Goal: Navigation & Orientation: Find specific page/section

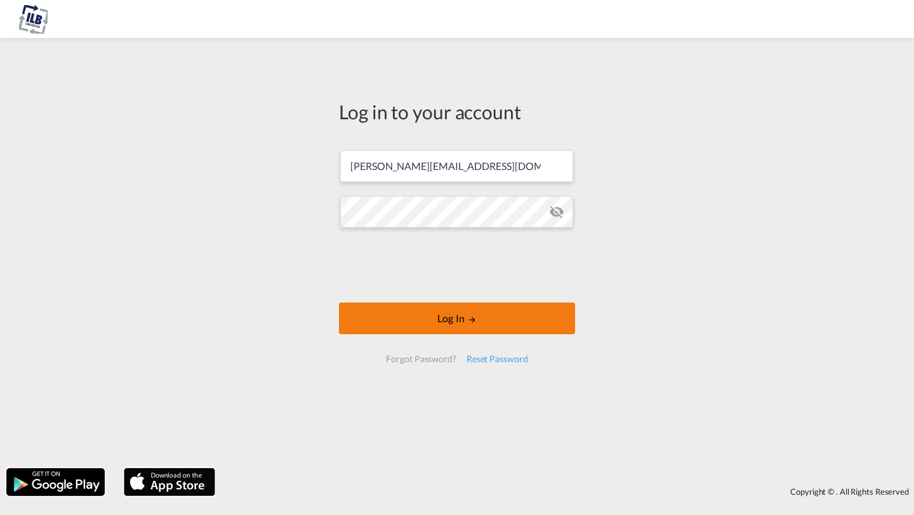
click at [365, 313] on button "Log In" at bounding box center [457, 319] width 236 height 32
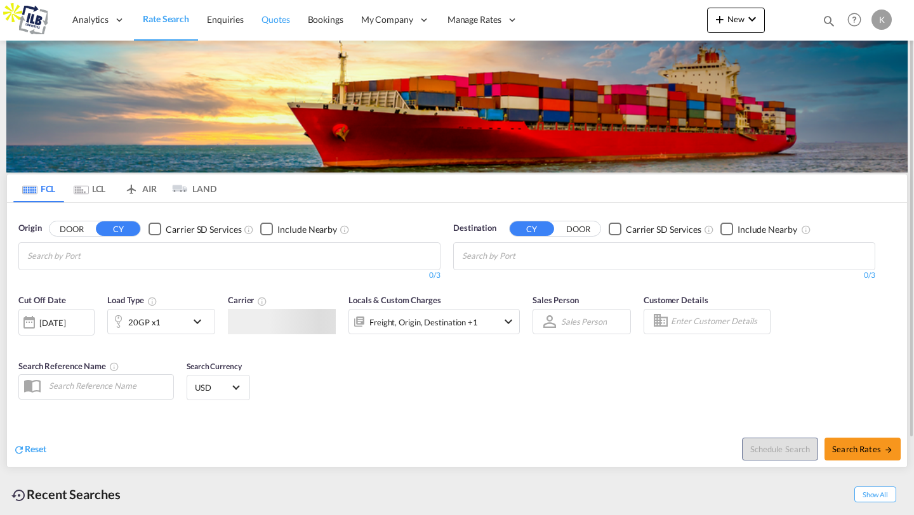
click at [281, 16] on span "Quotes" at bounding box center [275, 19] width 28 height 11
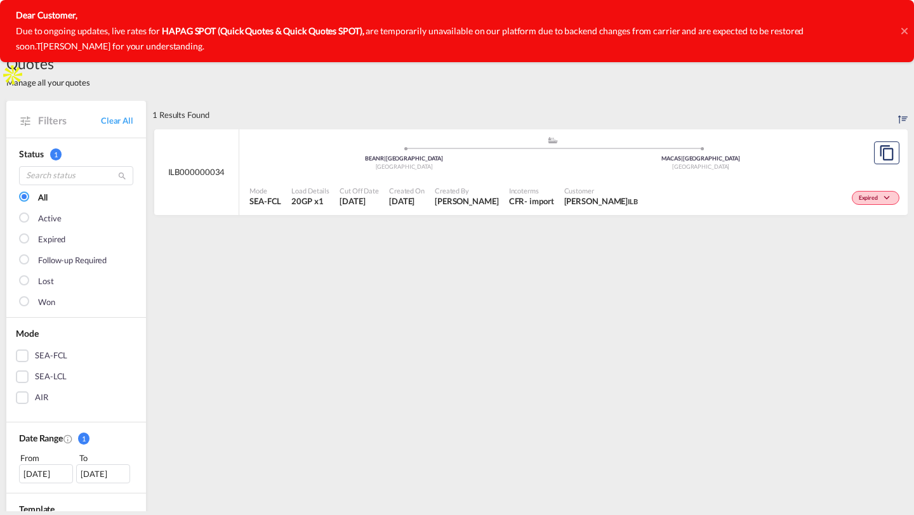
click at [904, 32] on icon at bounding box center [904, 31] width 6 height 10
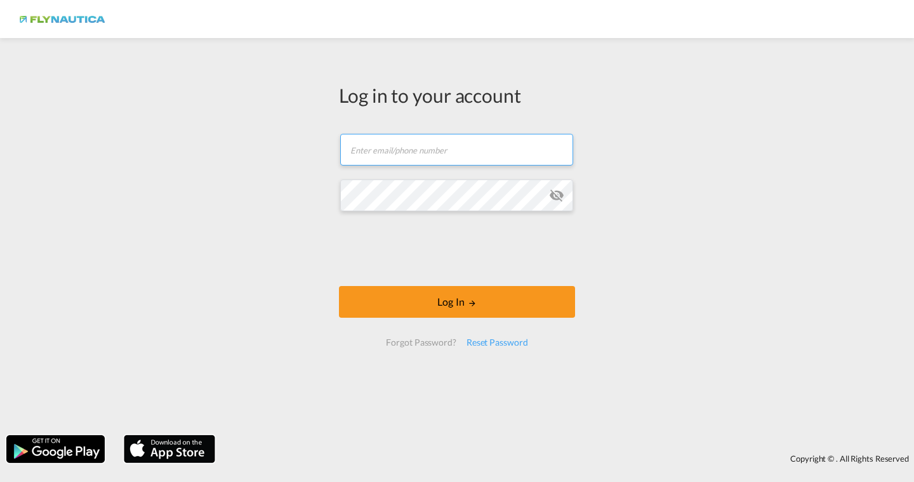
type input "[PERSON_NAME][EMAIL_ADDRESS][DOMAIN_NAME]"
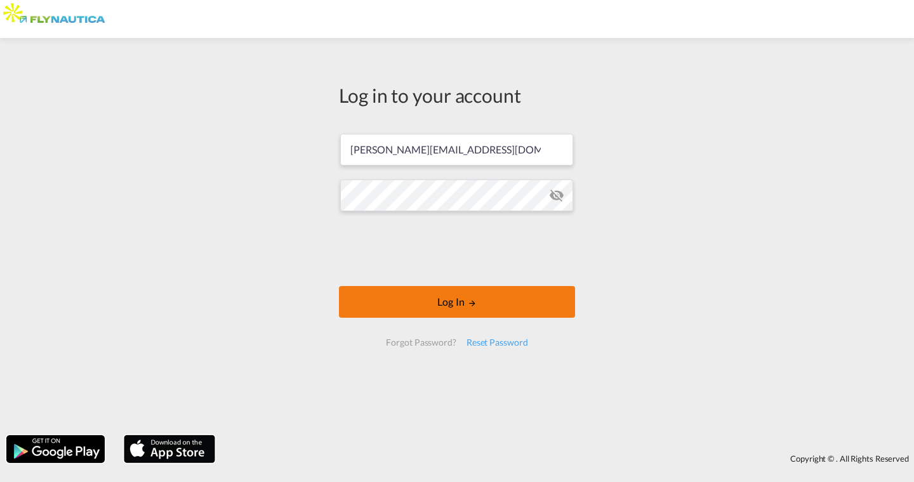
click at [433, 299] on button "Log In" at bounding box center [457, 302] width 236 height 32
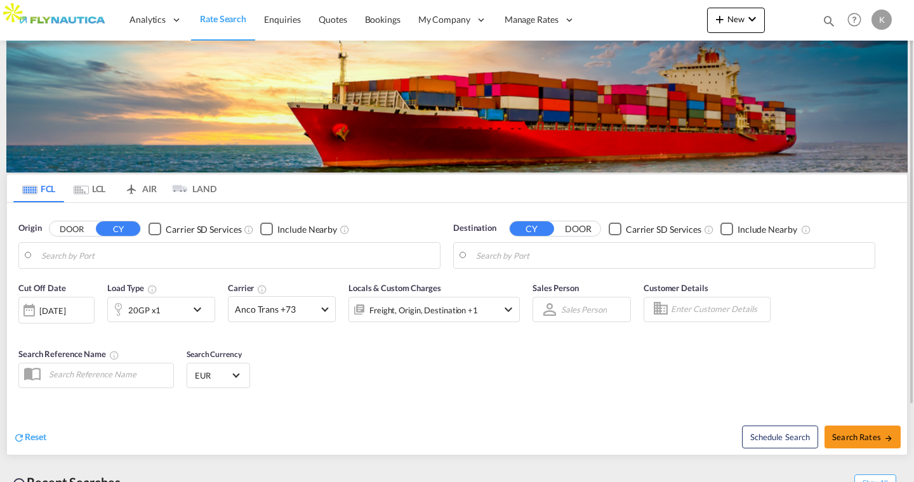
click at [88, 188] on md-tab-item "LCL" at bounding box center [89, 188] width 51 height 28
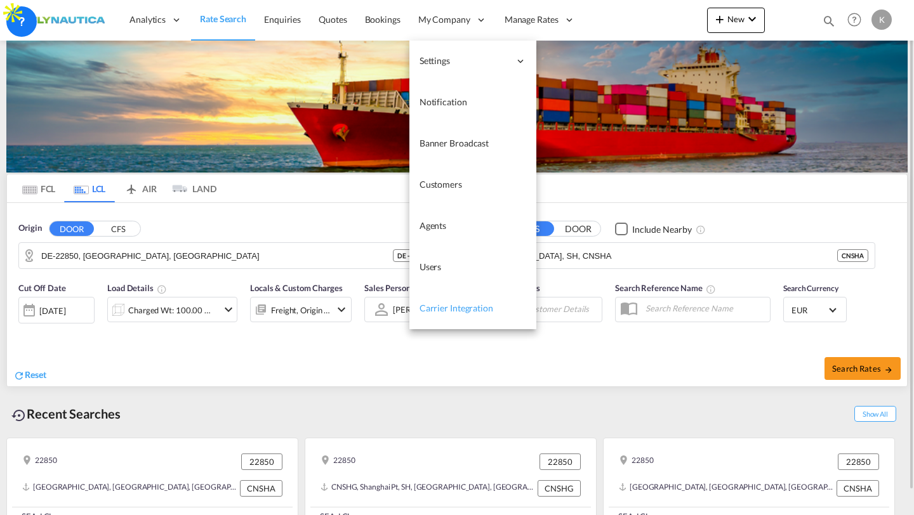
click at [449, 306] on span "Carrier Integration" at bounding box center [456, 308] width 74 height 11
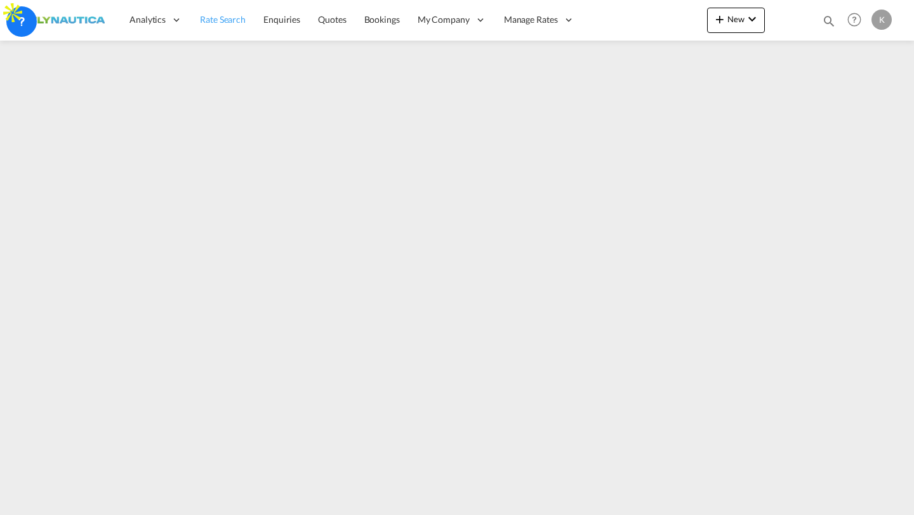
click at [219, 20] on span "Rate Search" at bounding box center [223, 19] width 46 height 11
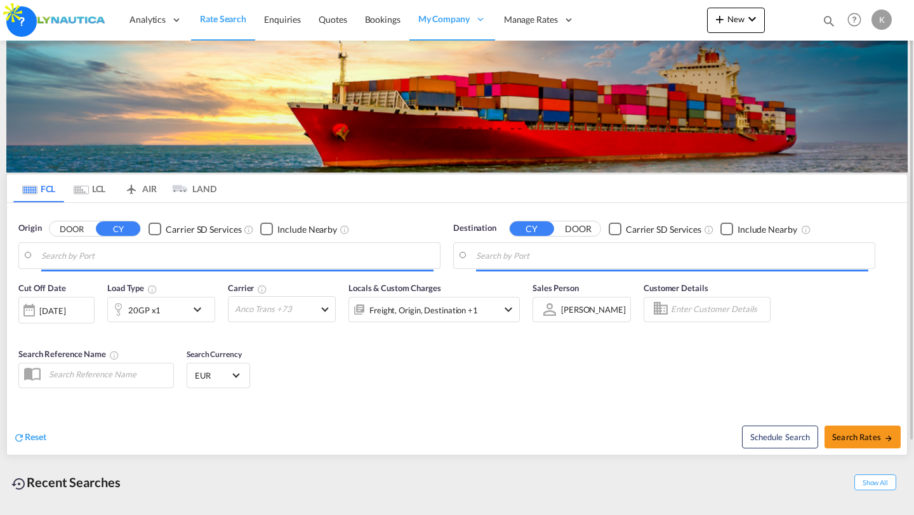
click at [440, 305] on div "Freight, Origin, Destination +1" at bounding box center [423, 310] width 108 height 18
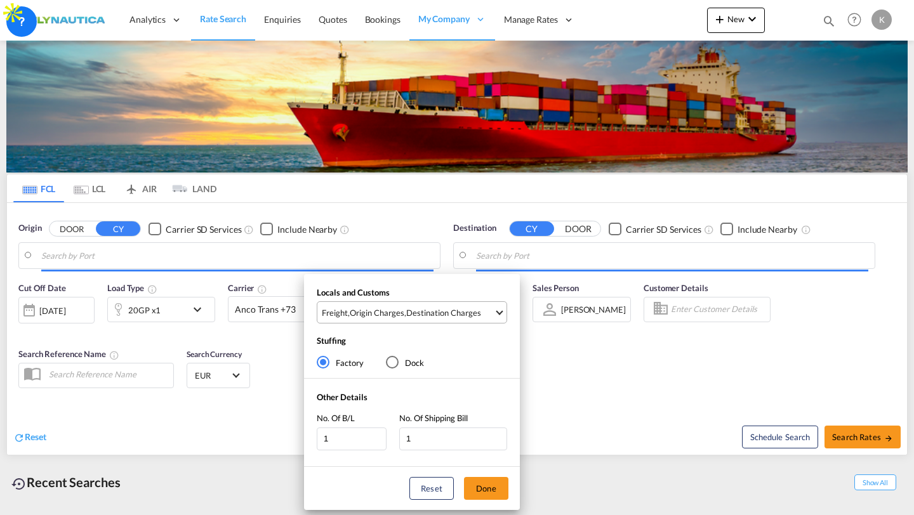
click at [452, 314] on div "Destination Charges" at bounding box center [443, 312] width 75 height 11
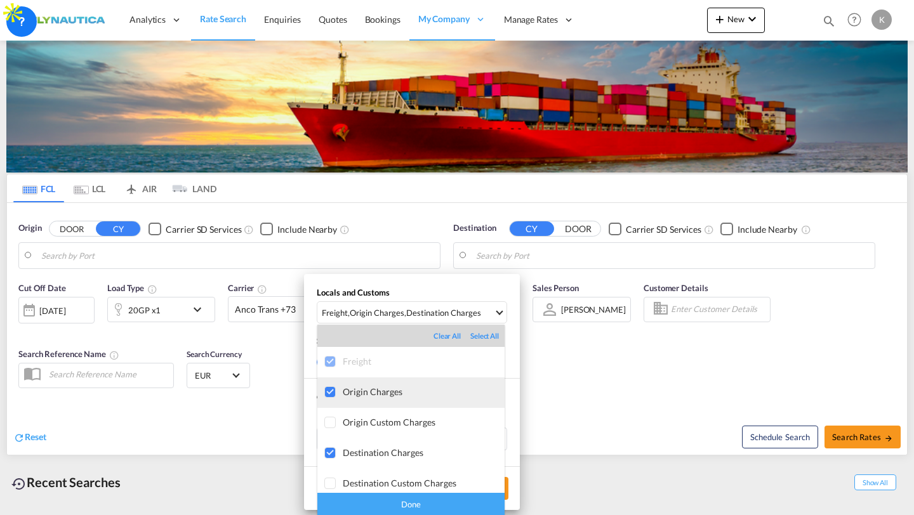
scroll to position [6, 0]
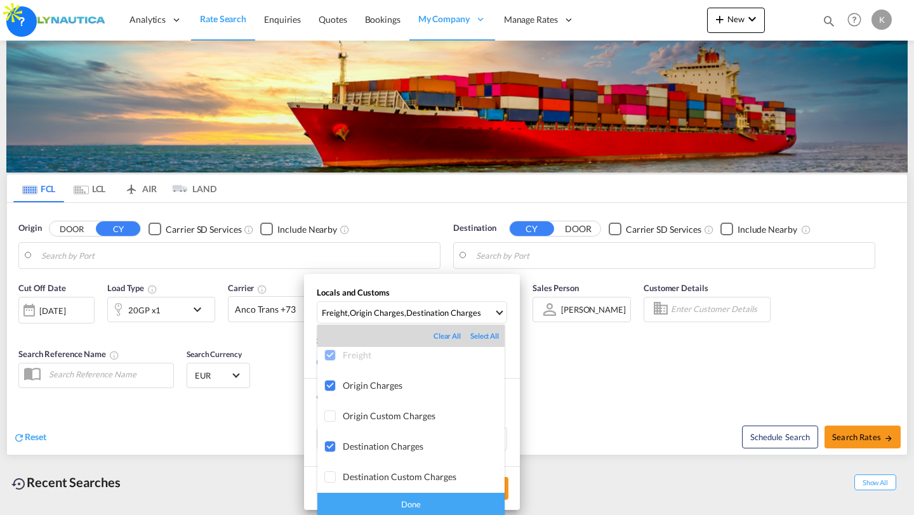
click at [203, 308] on md-backdrop at bounding box center [457, 257] width 914 height 515
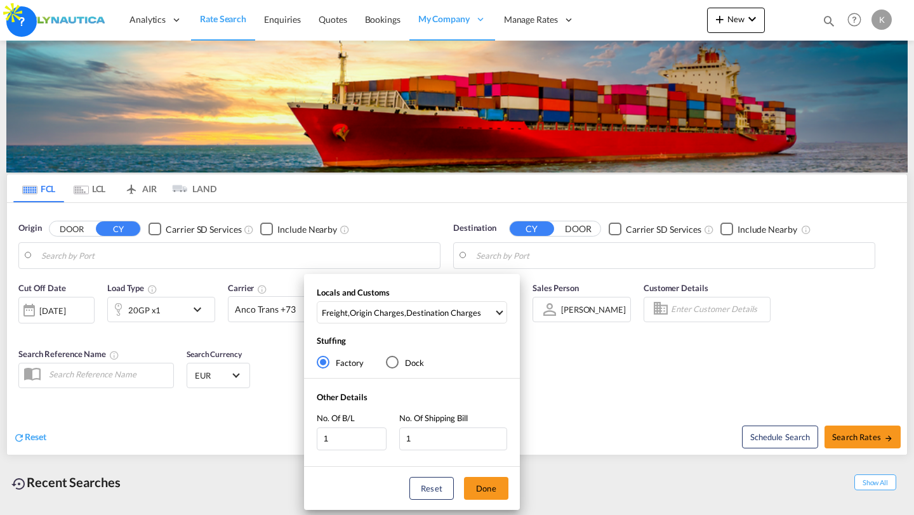
click at [202, 308] on div "Locals and Customs Freight , Origin Charges , Destination Charges Stuffing Fact…" at bounding box center [457, 257] width 914 height 515
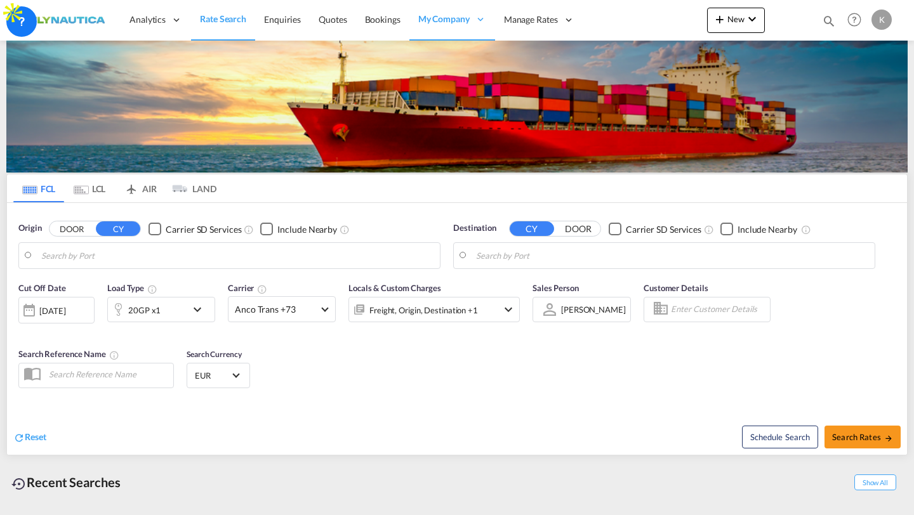
click at [202, 308] on md-icon "icon-chevron-down" at bounding box center [201, 309] width 22 height 15
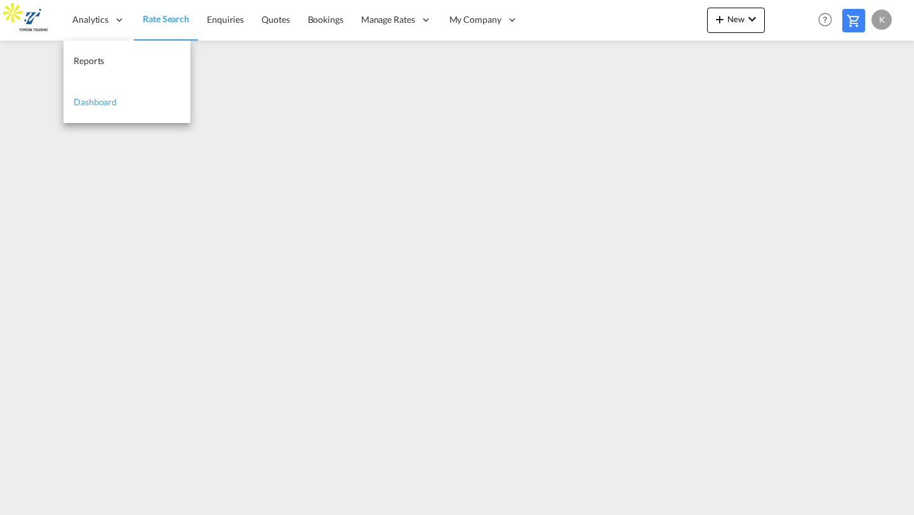
click at [88, 105] on span "Dashboard" at bounding box center [95, 101] width 43 height 11
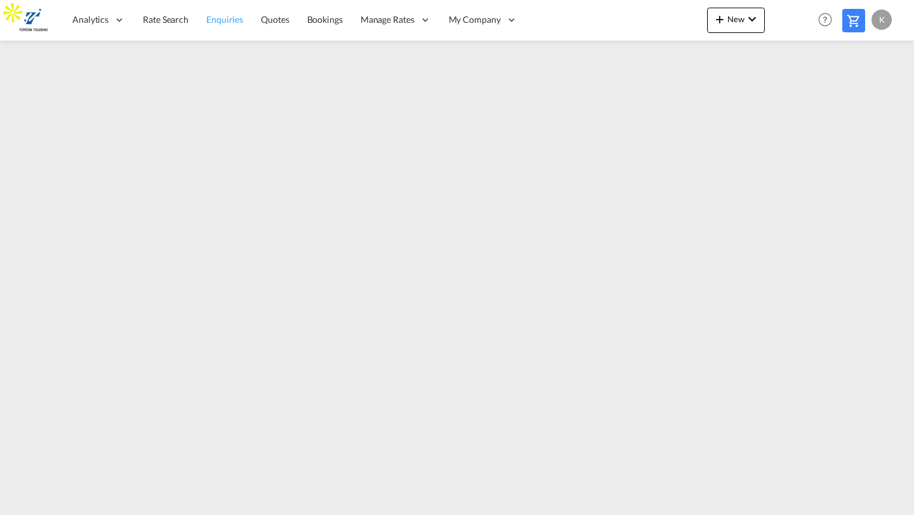
click at [209, 20] on span "Enquiries" at bounding box center [224, 19] width 37 height 11
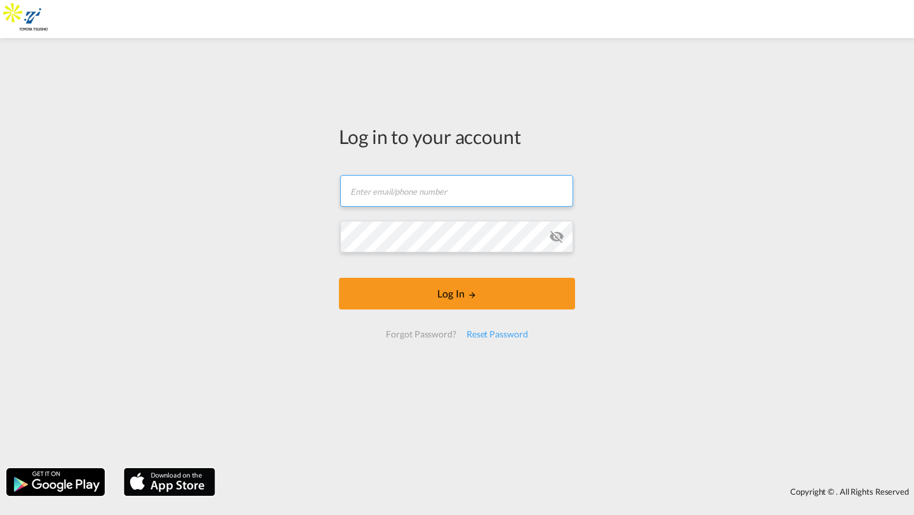
type input "[PERSON_NAME][EMAIL_ADDRESS][DOMAIN_NAME]"
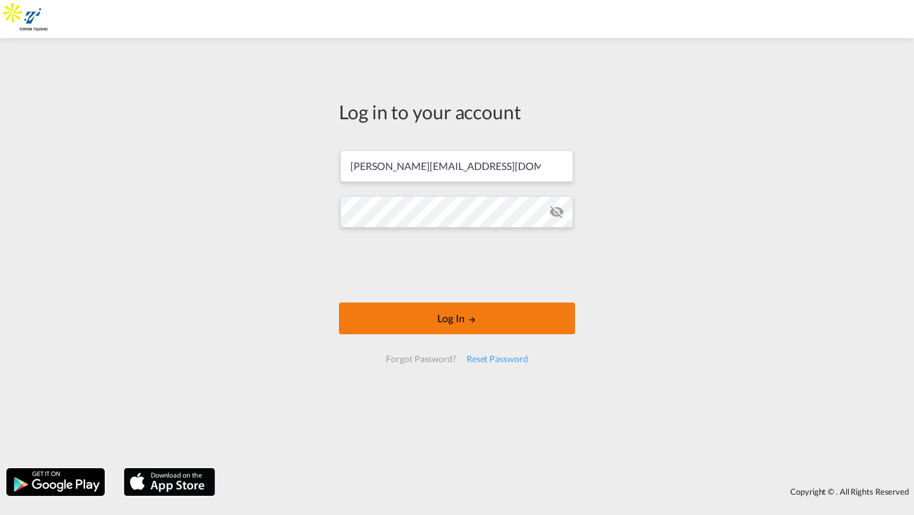
click at [422, 324] on button "Log In" at bounding box center [457, 319] width 236 height 32
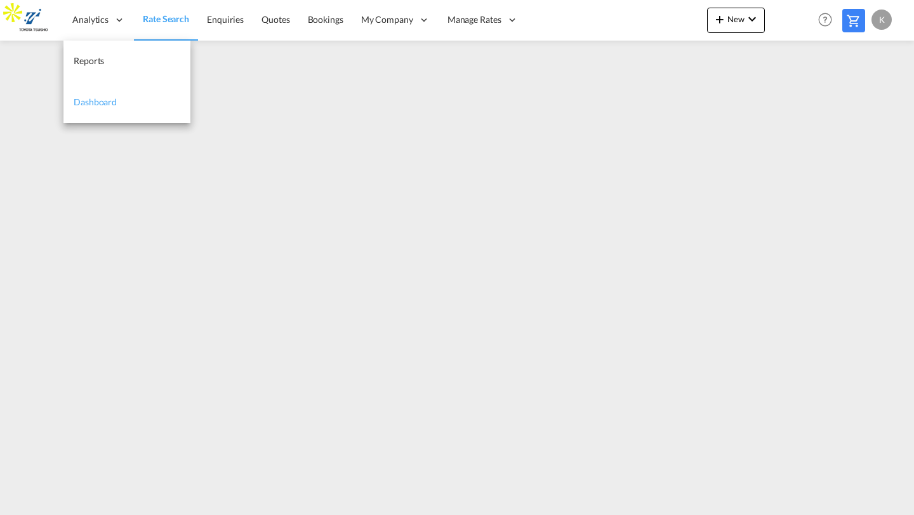
click at [104, 100] on span "Dashboard" at bounding box center [95, 101] width 43 height 11
click at [105, 55] on link "Reports" at bounding box center [126, 61] width 127 height 41
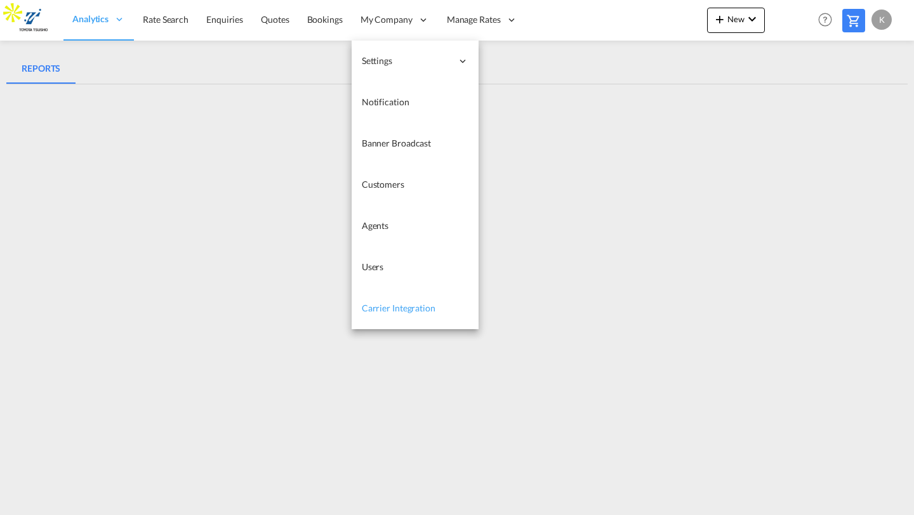
click at [386, 314] on span "Carrier Integration" at bounding box center [399, 308] width 74 height 13
